Goal: Entertainment & Leisure: Browse casually

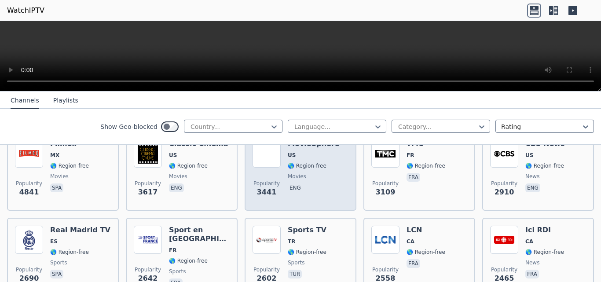
scroll to position [220, 0]
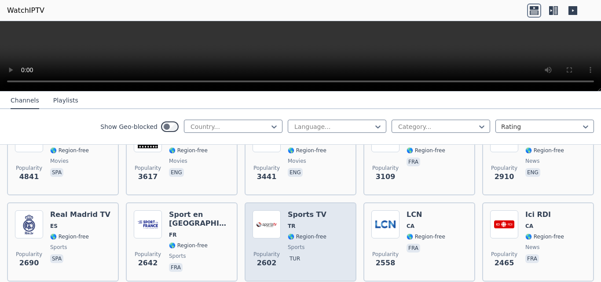
click at [328, 227] on div "Popularity 2602 Sports TV TR 🌎 Region-free sports tur" at bounding box center [301, 241] width 96 height 63
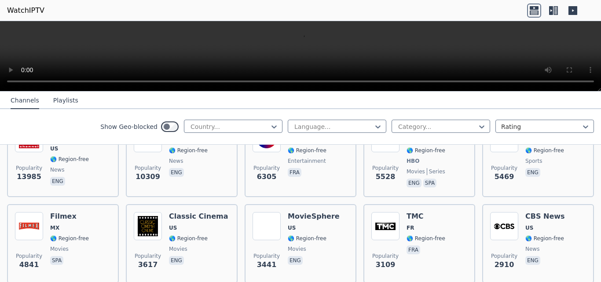
scroll to position [44, 0]
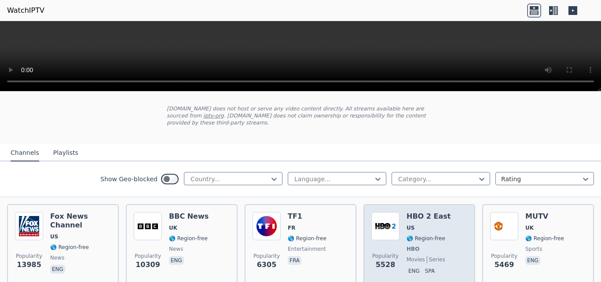
click at [424, 235] on span "🌎 Region-free" at bounding box center [426, 238] width 39 height 7
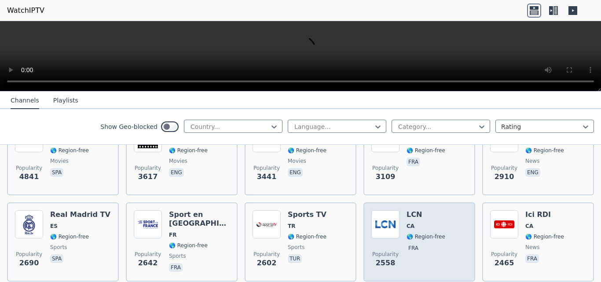
scroll to position [264, 0]
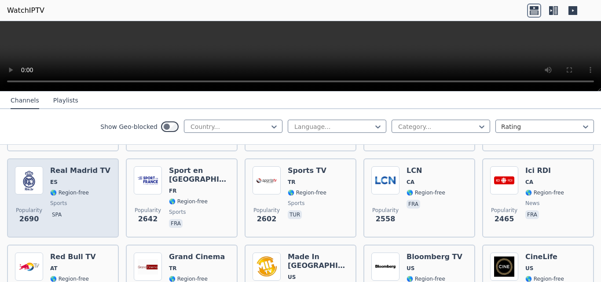
click at [91, 189] on div "Real Madrid TV ES 🌎 Region-free sports spa" at bounding box center [80, 197] width 60 height 63
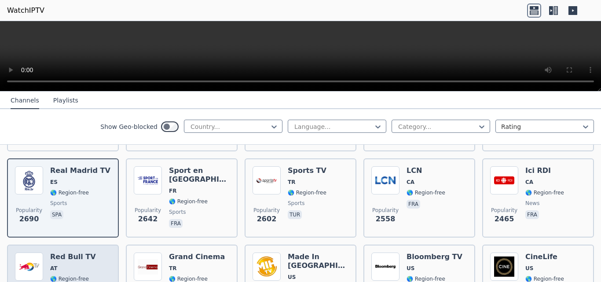
click at [59, 265] on span "AT" at bounding box center [73, 268] width 46 height 7
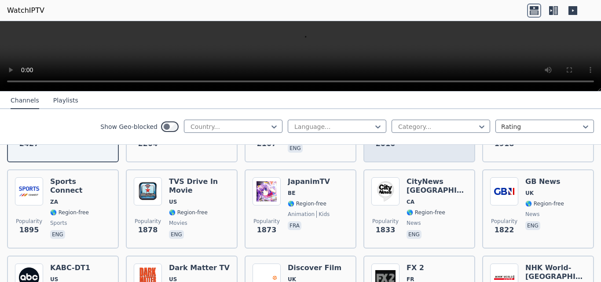
scroll to position [440, 0]
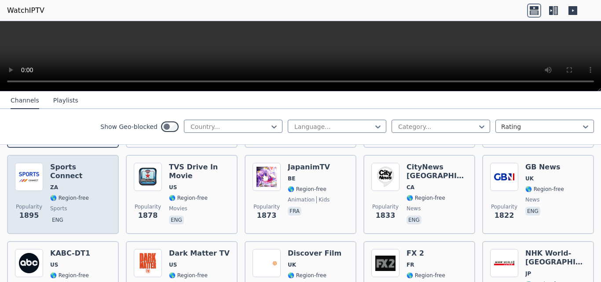
click at [101, 182] on div "Popularity 1895 Sports Connect ZA 🌎 Region-free sports eng" at bounding box center [63, 194] width 96 height 63
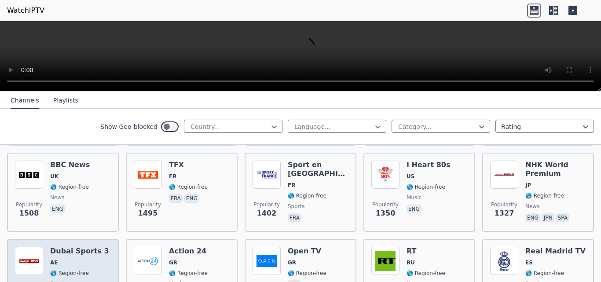
scroll to position [616, 0]
click at [86, 260] on div "Dubai Sports 3 AE 🌎 Region-free sports ara" at bounding box center [79, 278] width 59 height 63
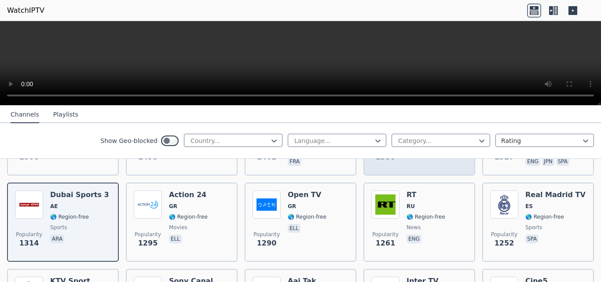
scroll to position [704, 0]
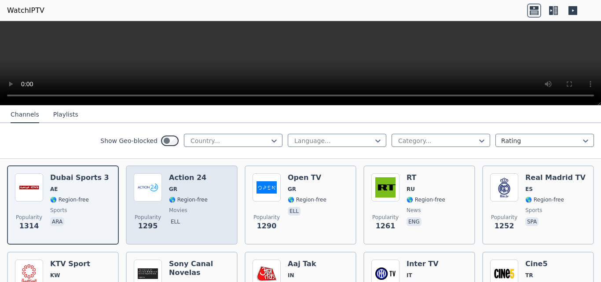
click at [207, 202] on div "Popularity 1295 Action 24 GR 🌎 Region-free movies ell" at bounding box center [182, 204] width 96 height 63
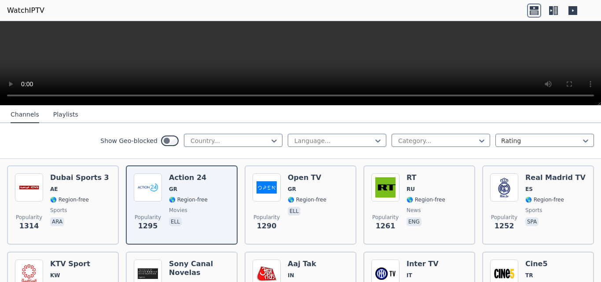
click at [553, 13] on icon at bounding box center [551, 10] width 4 height 9
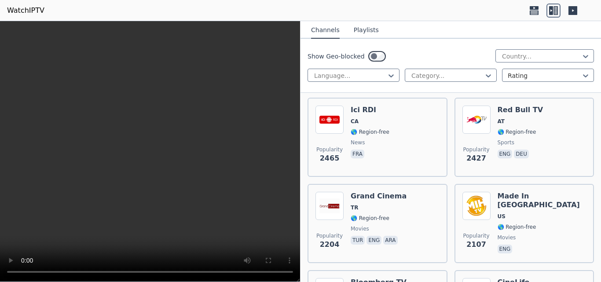
click at [571, 11] on icon at bounding box center [573, 10] width 9 height 9
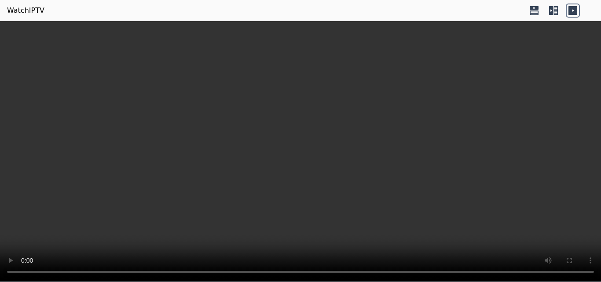
click at [554, 13] on icon at bounding box center [554, 11] width 14 height 14
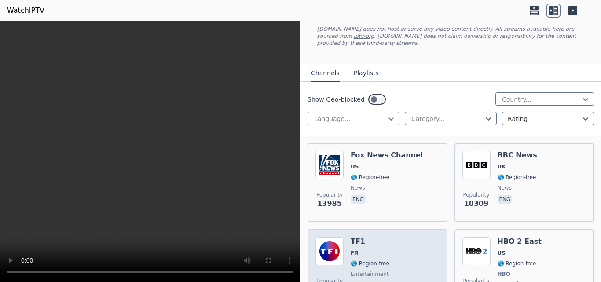
scroll to position [0, 0]
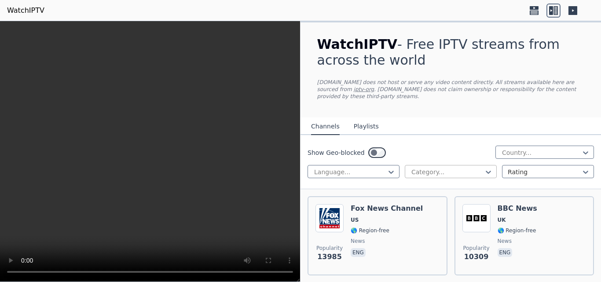
click at [452, 168] on div at bounding box center [448, 172] width 74 height 9
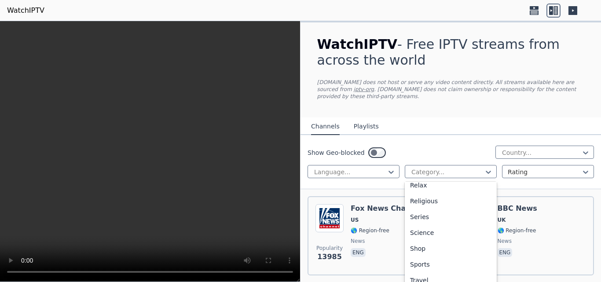
scroll to position [308, 0]
click at [427, 256] on div "Sports" at bounding box center [451, 264] width 92 height 16
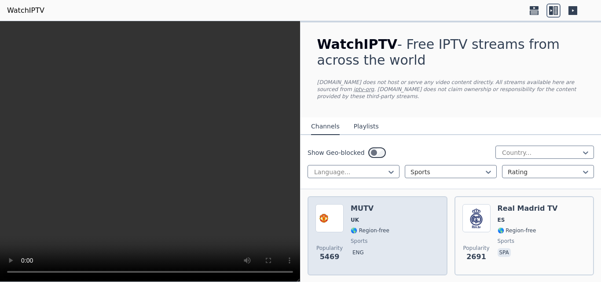
click at [402, 232] on div "Popularity 5469 MUTV [GEOGRAPHIC_DATA] 🌎 Region-free sports eng" at bounding box center [378, 235] width 124 height 63
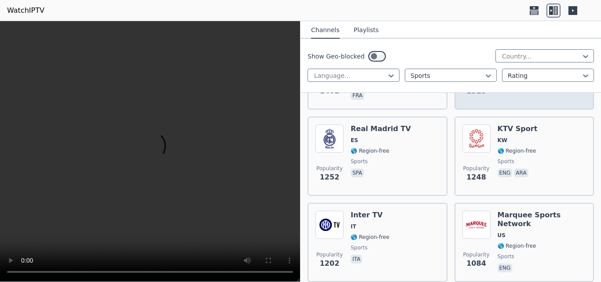
scroll to position [440, 0]
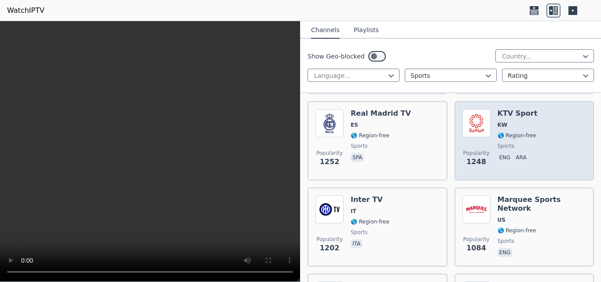
click at [520, 135] on div "KTV Sport KW 🌎 Region-free sports eng ara" at bounding box center [518, 140] width 40 height 63
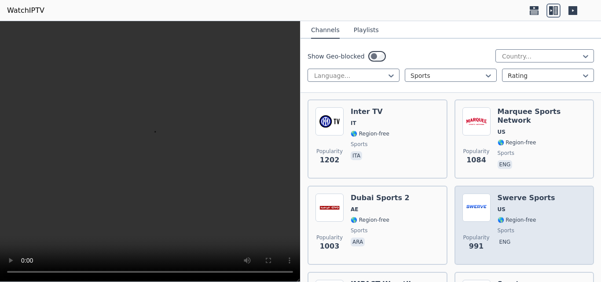
scroll to position [572, 0]
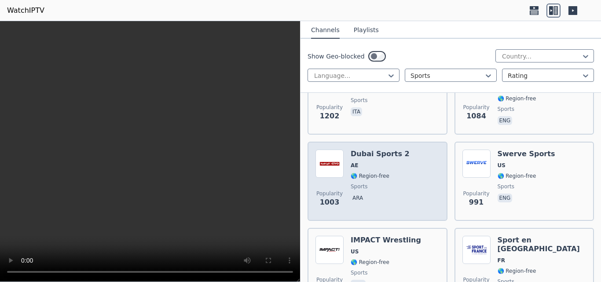
click at [394, 162] on span "AE" at bounding box center [380, 165] width 59 height 7
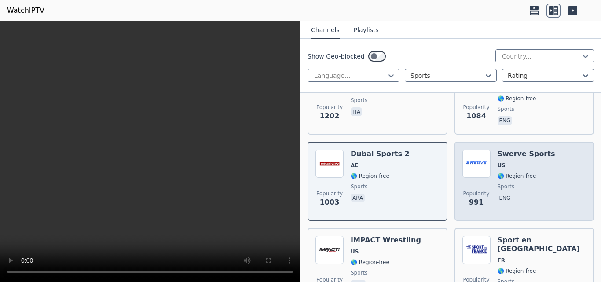
click at [541, 166] on div "Popularity 991 Swerve Sports US 🌎 Region-free sports eng" at bounding box center [525, 181] width 124 height 63
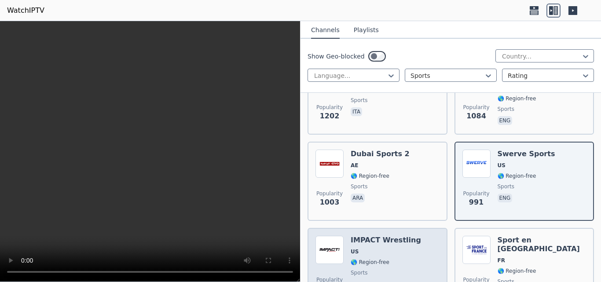
click at [392, 238] on div "IMPACT Wrestling US 🌎 Region-free sports eng" at bounding box center [386, 267] width 70 height 63
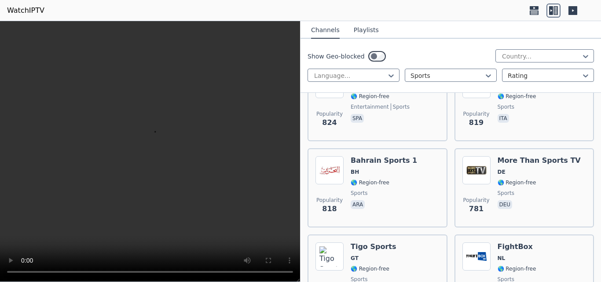
scroll to position [1012, 0]
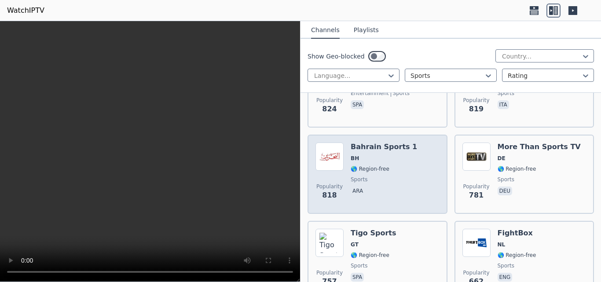
click at [423, 154] on div "Popularity 818 Bahrain Sports 1 BH 🌎 Region-free sports ara" at bounding box center [378, 174] width 124 height 63
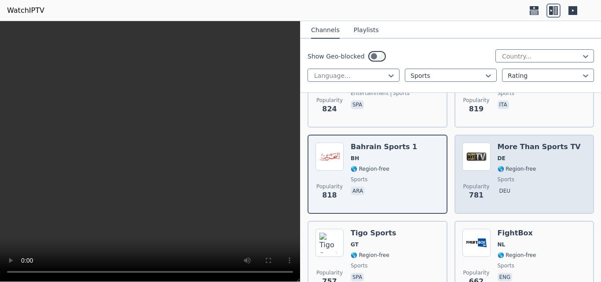
click at [531, 169] on div "More Than Sports TV DE 🌎 Region-free sports deu" at bounding box center [539, 174] width 83 height 63
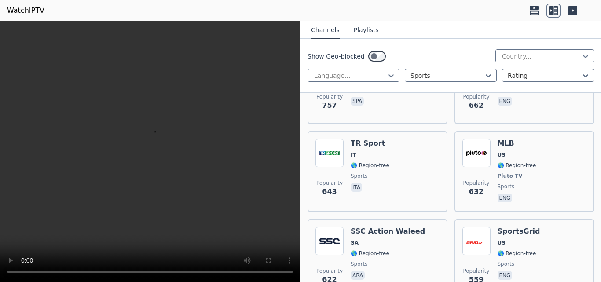
scroll to position [1233, 0]
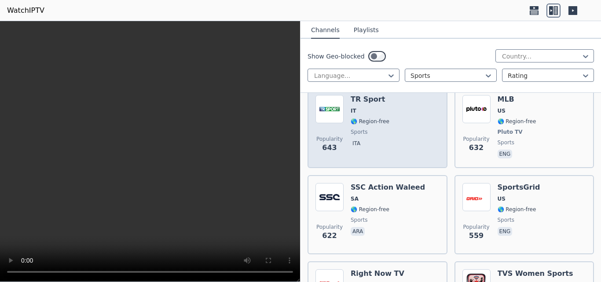
click at [386, 115] on div "Popularity 643 TR Sport IT 🌎 Region-free sports ita" at bounding box center [378, 127] width 124 height 65
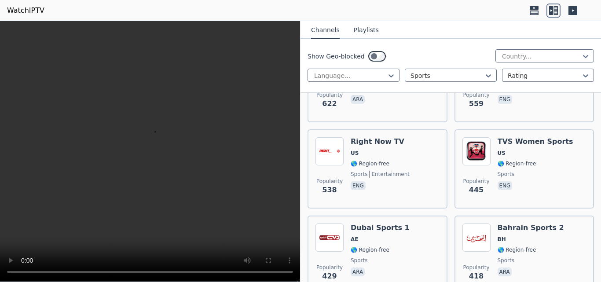
scroll to position [1409, 0]
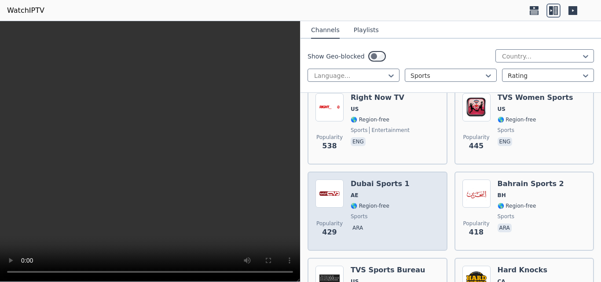
click at [400, 187] on div "Popularity 429 Dubai Sports 1 AE 🌎 Region-free sports ara" at bounding box center [378, 211] width 124 height 63
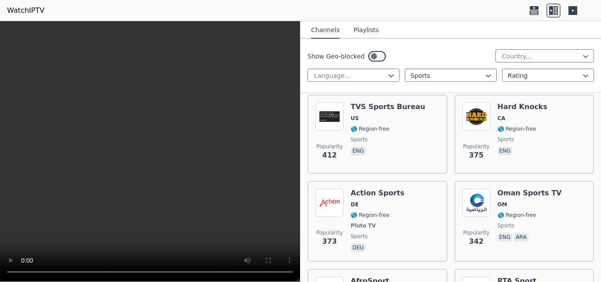
scroll to position [1663, 0]
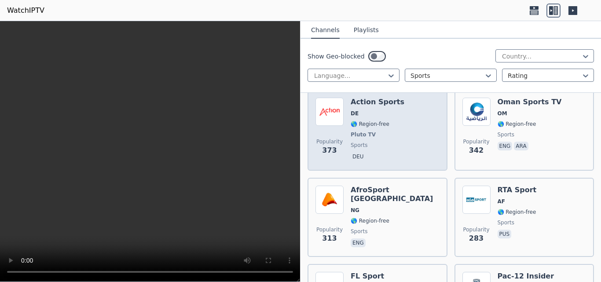
click at [390, 110] on span "DE" at bounding box center [378, 113] width 54 height 7
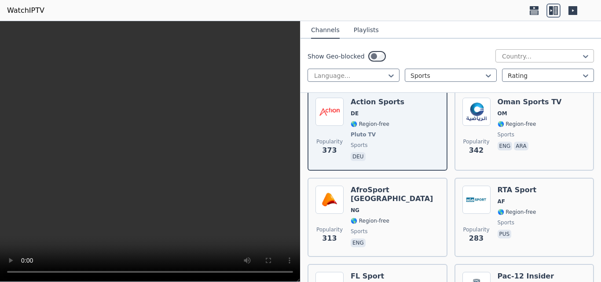
click at [574, 58] on div at bounding box center [541, 56] width 80 height 9
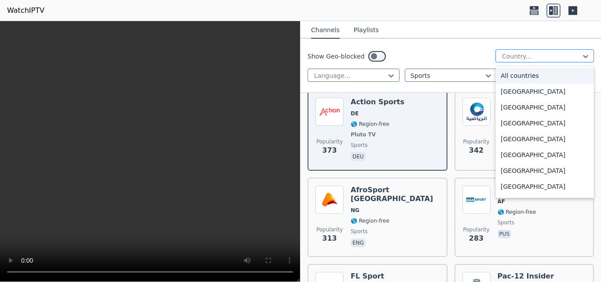
click at [574, 58] on div at bounding box center [541, 56] width 80 height 9
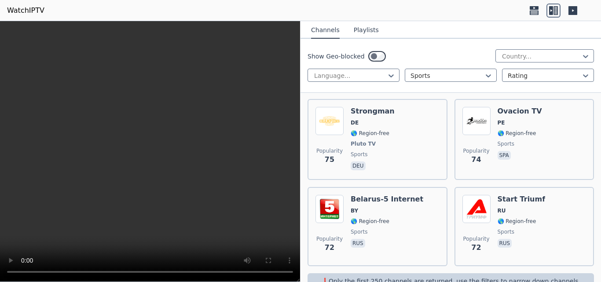
scroll to position [4795, 0]
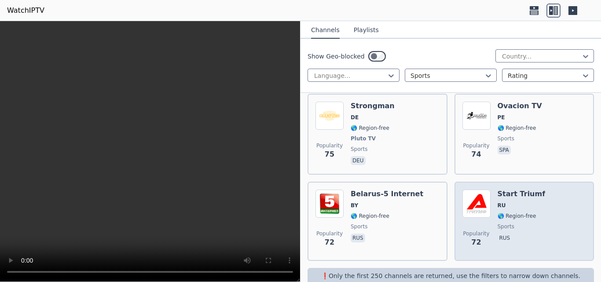
click at [479, 202] on div "Popularity 72" at bounding box center [477, 221] width 28 height 63
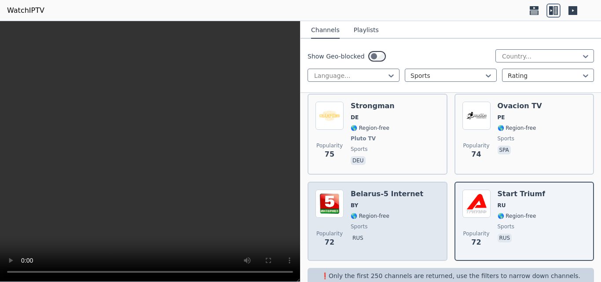
click at [382, 213] on span "🌎 Region-free" at bounding box center [370, 216] width 39 height 7
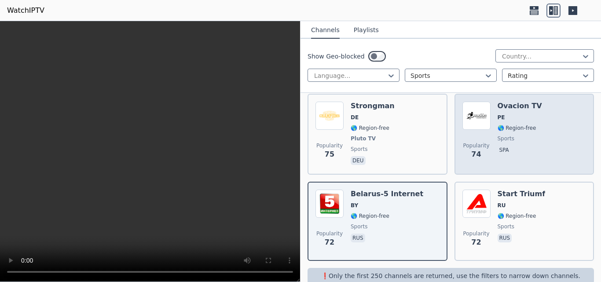
click at [498, 142] on div "Ovacion TV PE 🌎 Region-free sports spa" at bounding box center [520, 134] width 44 height 65
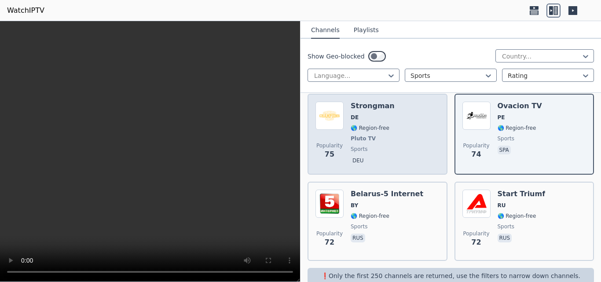
click at [409, 135] on div "Popularity 75 Strongman DE 🌎 Region-free Pluto TV sports deu" at bounding box center [378, 134] width 124 height 65
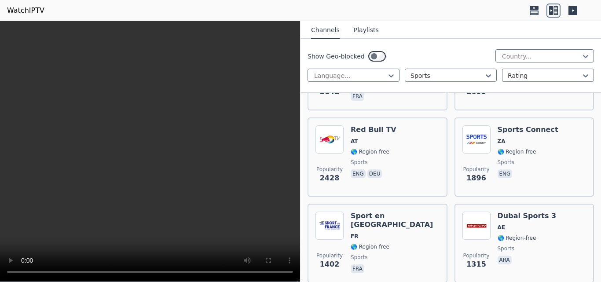
scroll to position [0, 0]
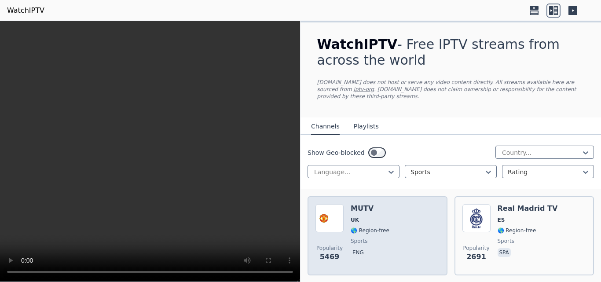
click at [379, 238] on span "sports" at bounding box center [370, 241] width 39 height 7
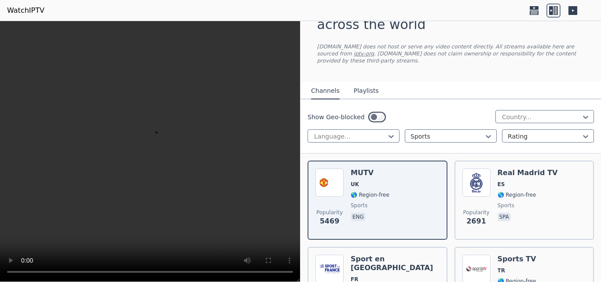
scroll to position [44, 0]
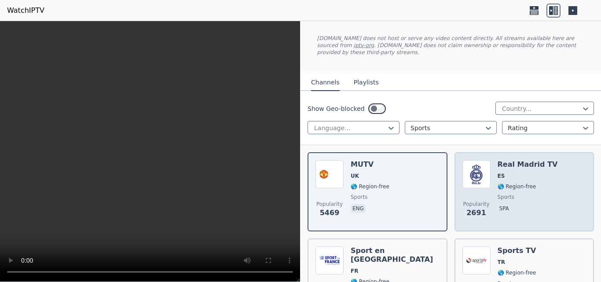
click at [528, 173] on span "ES" at bounding box center [528, 176] width 60 height 7
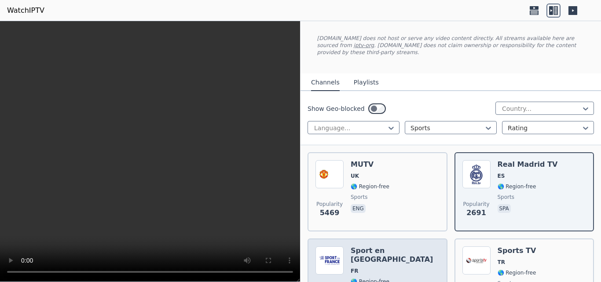
click at [358, 248] on div "Sport en [GEOGRAPHIC_DATA] FR 🌎 Region-free sports fra" at bounding box center [395, 278] width 89 height 63
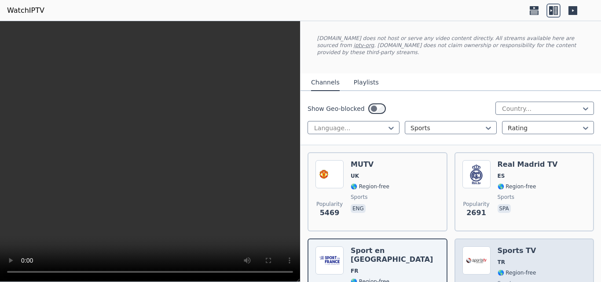
click at [547, 253] on div "Popularity 2603 Sports TV TR 🌎 Region-free sports tur" at bounding box center [525, 278] width 124 height 63
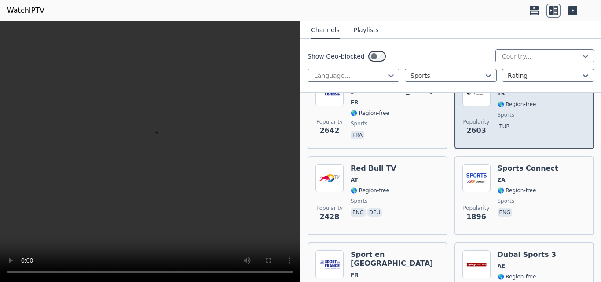
scroll to position [220, 0]
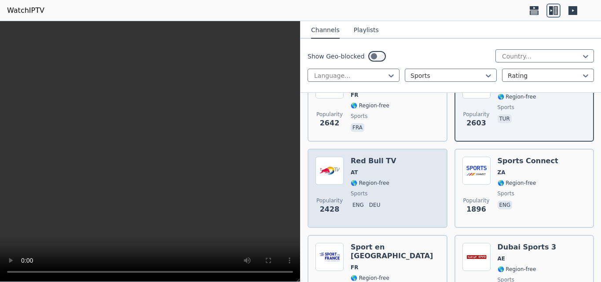
click at [377, 201] on p "deu" at bounding box center [375, 205] width 15 height 9
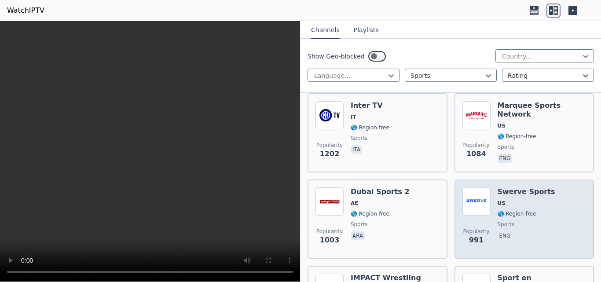
scroll to position [536, 0]
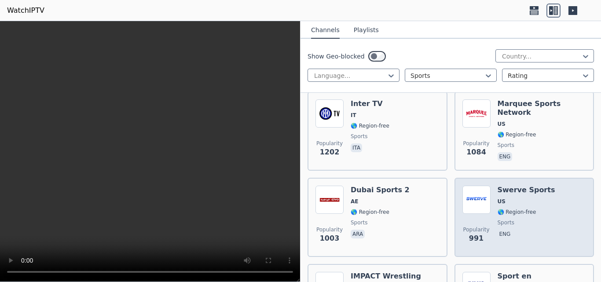
click at [516, 231] on span "eng" at bounding box center [527, 235] width 58 height 11
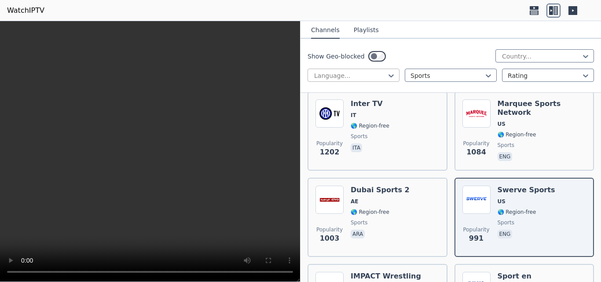
click at [379, 72] on div at bounding box center [350, 75] width 74 height 9
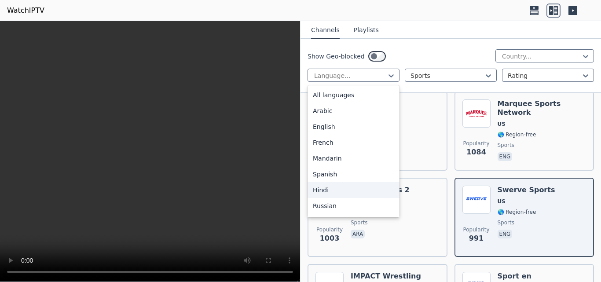
click at [328, 188] on div "Hindi" at bounding box center [354, 190] width 92 height 16
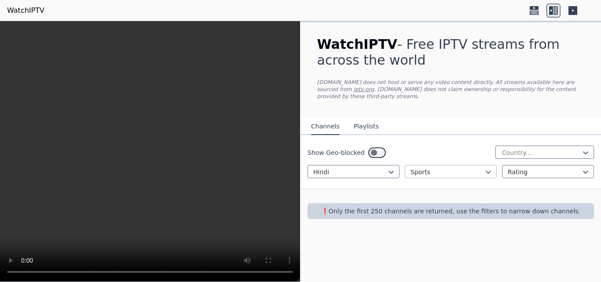
click at [468, 168] on div at bounding box center [448, 172] width 74 height 9
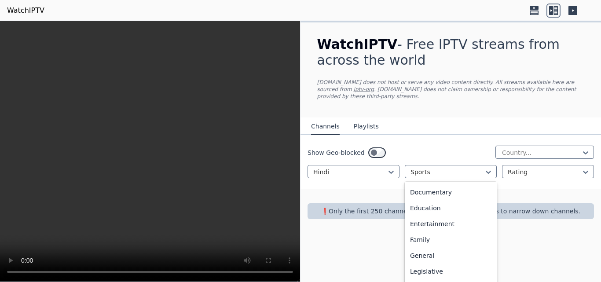
scroll to position [132, 0]
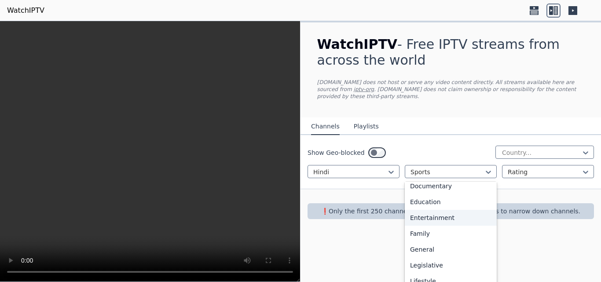
click at [435, 211] on div "Entertainment" at bounding box center [451, 218] width 92 height 16
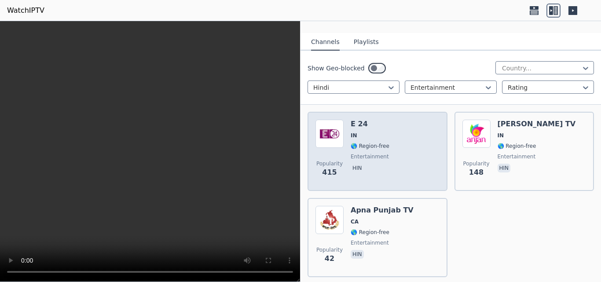
scroll to position [88, 0]
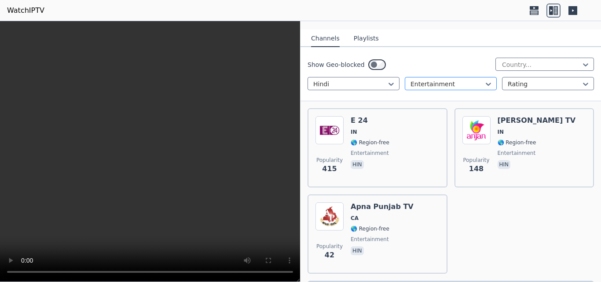
click at [428, 83] on div "Entertainment" at bounding box center [451, 83] width 92 height 13
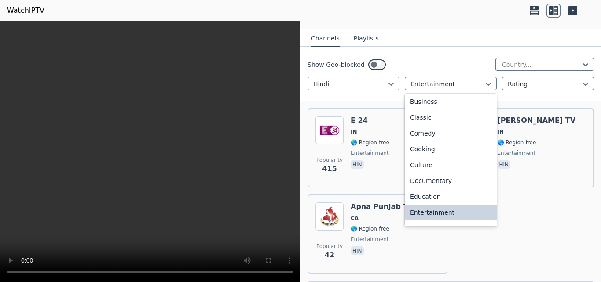
scroll to position [0, 0]
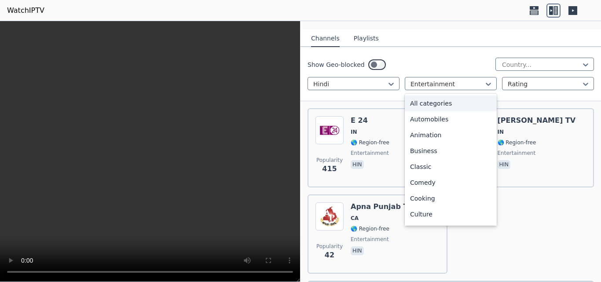
click at [427, 96] on div "All categories" at bounding box center [451, 104] width 92 height 16
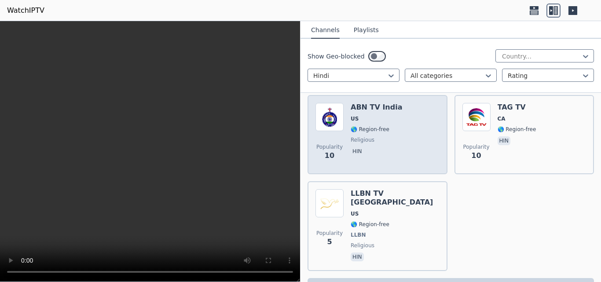
scroll to position [2365, 0]
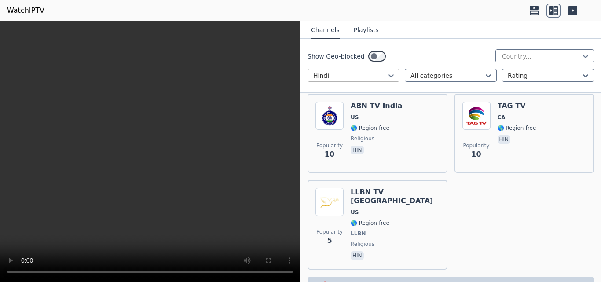
click at [379, 73] on div at bounding box center [350, 75] width 74 height 9
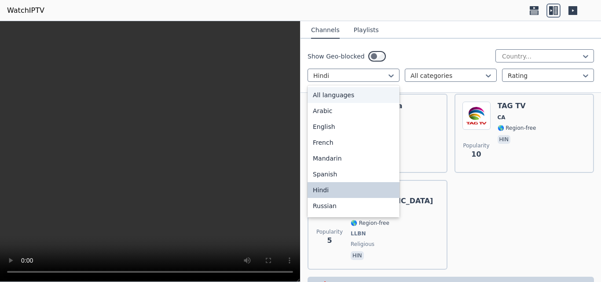
click at [356, 96] on div "All languages" at bounding box center [354, 95] width 92 height 16
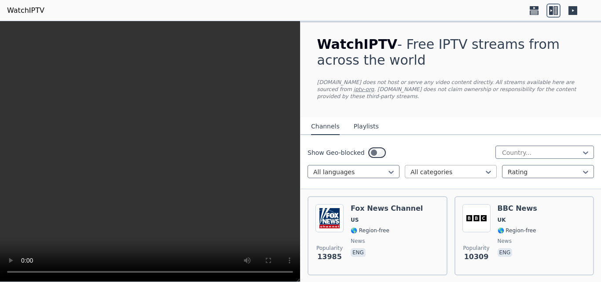
click at [465, 168] on div at bounding box center [448, 172] width 74 height 9
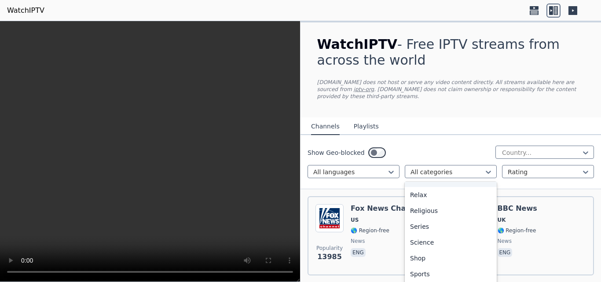
scroll to position [308, 0]
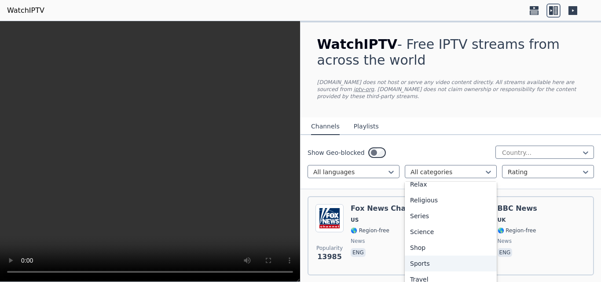
click at [427, 256] on div "Sports" at bounding box center [451, 264] width 92 height 16
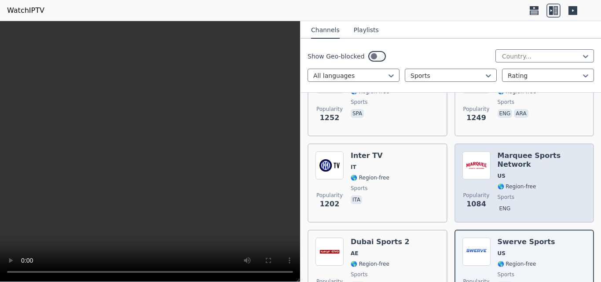
scroll to position [528, 0]
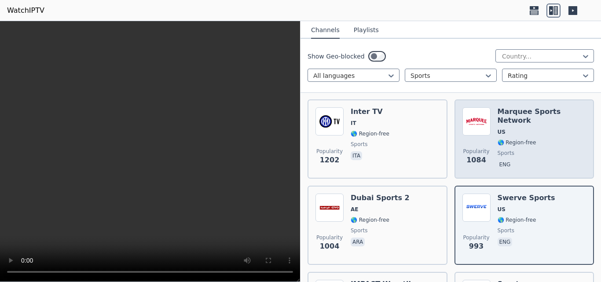
click at [526, 132] on div "Marquee Sports Network US 🌎 Region-free sports eng" at bounding box center [542, 138] width 89 height 63
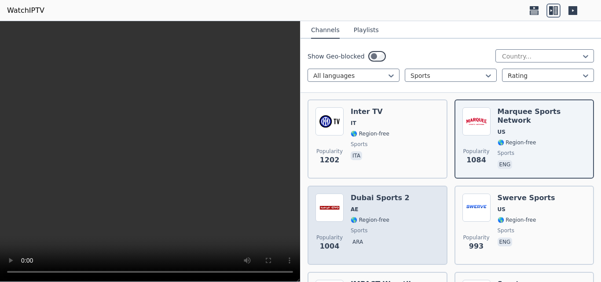
click at [390, 217] on span "🌎 Region-free" at bounding box center [380, 220] width 59 height 7
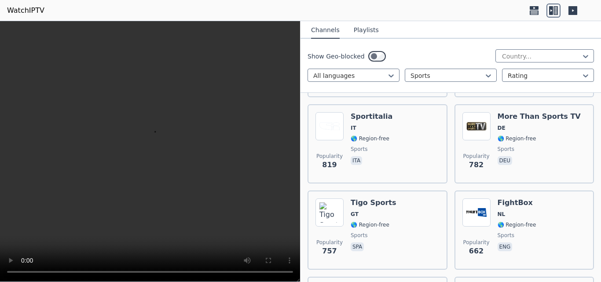
scroll to position [1056, 0]
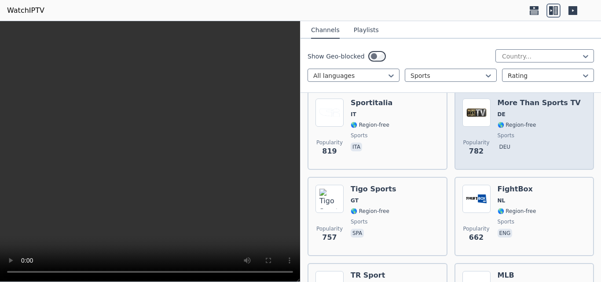
click at [507, 149] on div "More Than Sports TV DE 🌎 Region-free sports deu" at bounding box center [539, 130] width 83 height 63
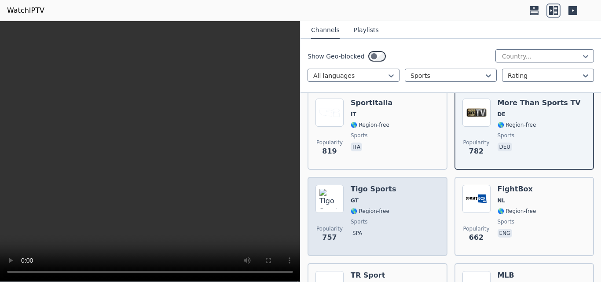
click at [379, 218] on span "sports" at bounding box center [373, 221] width 45 height 7
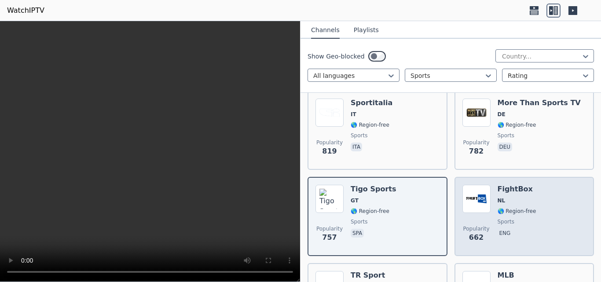
click at [498, 218] on span "sports" at bounding box center [506, 221] width 17 height 7
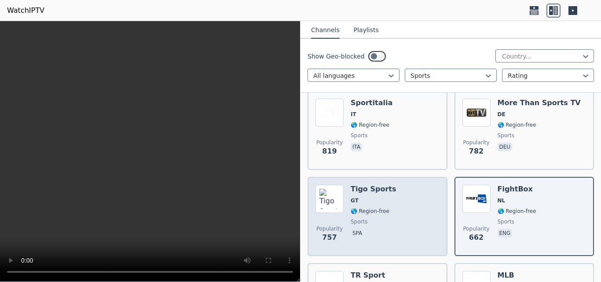
click at [410, 212] on div "Popularity 757 Tigo Sports GT 🌎 Region-free sports spa" at bounding box center [378, 216] width 124 height 63
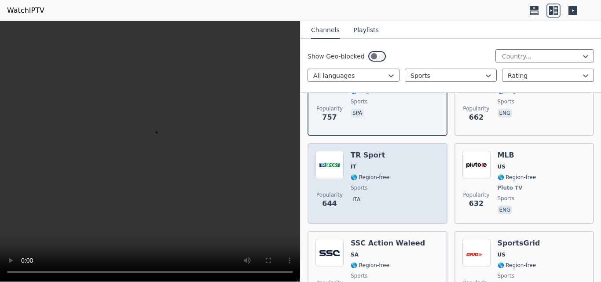
scroll to position [1233, 0]
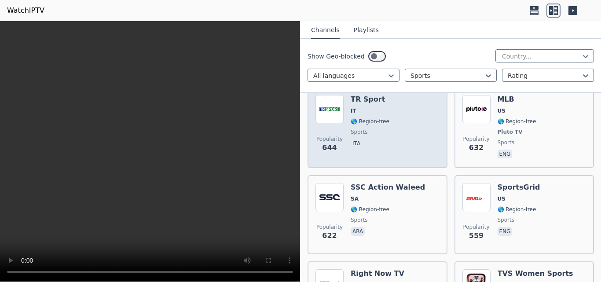
click at [374, 139] on span "ita" at bounding box center [370, 144] width 39 height 11
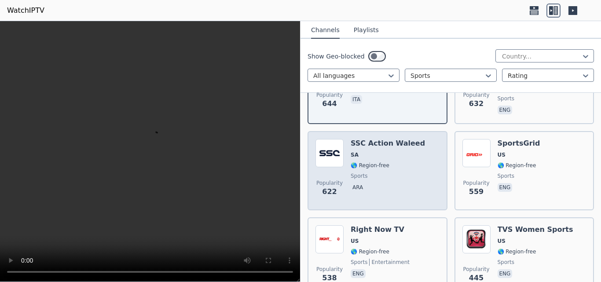
scroll to position [1365, 0]
